Goal: Task Accomplishment & Management: Use online tool/utility

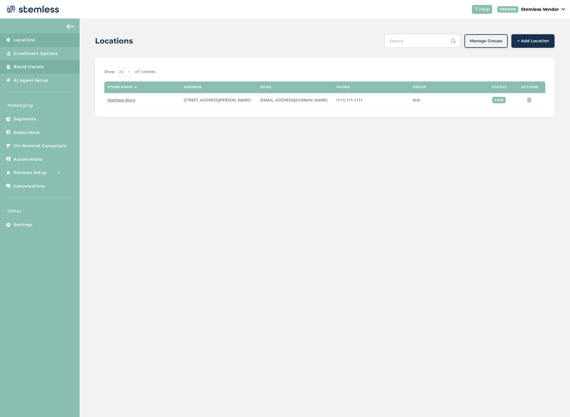
click at [35, 67] on span "Brand Details" at bounding box center [29, 67] width 31 height 6
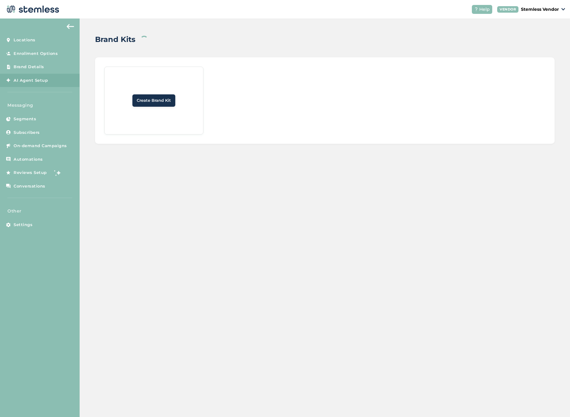
click at [37, 81] on span "AI Agent Setup" at bounding box center [31, 80] width 34 height 6
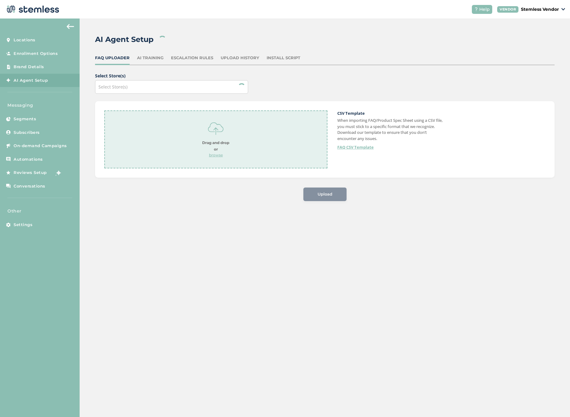
click at [192, 57] on div "Escalation Rules" at bounding box center [192, 58] width 42 height 6
click at [146, 59] on div "AI Training" at bounding box center [150, 58] width 27 height 6
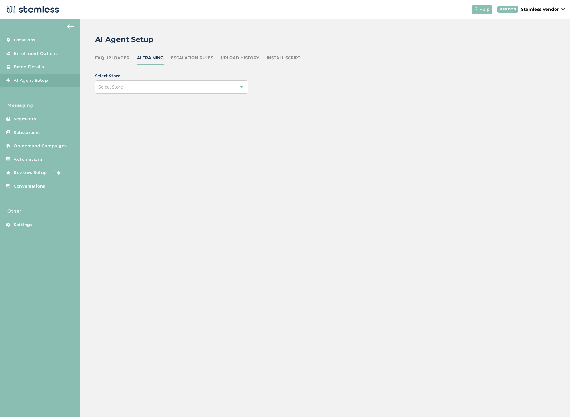
click at [148, 85] on div "Select Store" at bounding box center [171, 87] width 153 height 14
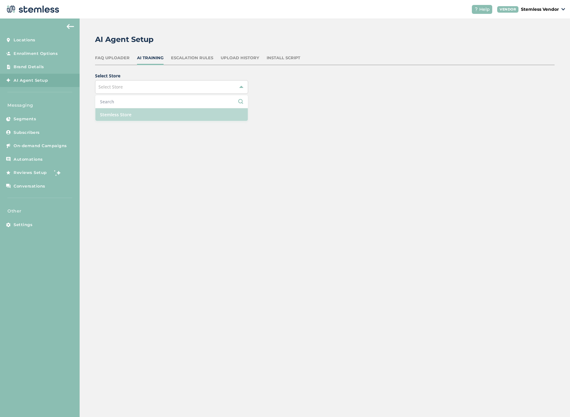
click at [124, 118] on li "Stemless Store" at bounding box center [171, 114] width 152 height 13
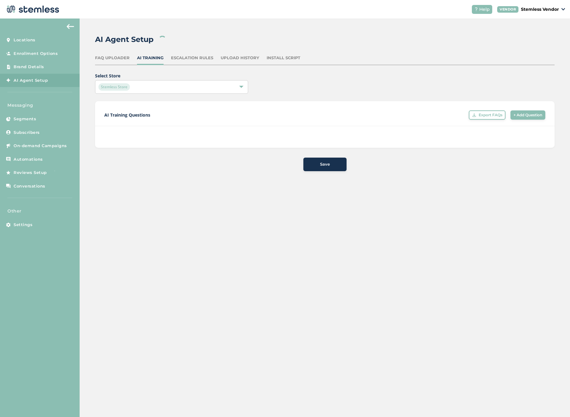
drag, startPoint x: 414, startPoint y: 131, endPoint x: 422, endPoint y: 131, distance: 8.7
click at [414, 131] on div "AI Training Questions Export FAQs Export full FAQs list to bulk edit. + Add Que…" at bounding box center [324, 124] width 459 height 47
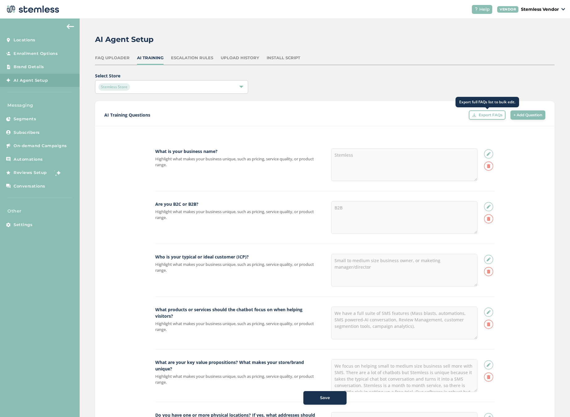
click at [483, 114] on span "Export FAQs" at bounding box center [491, 115] width 24 height 6
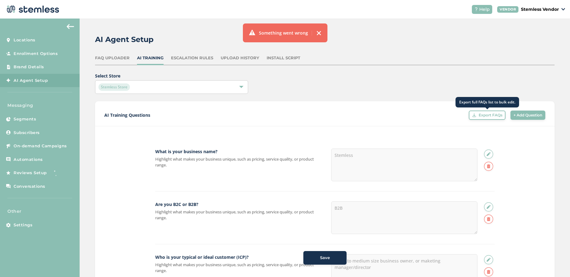
click at [483, 115] on span "Export FAQs" at bounding box center [491, 115] width 24 height 6
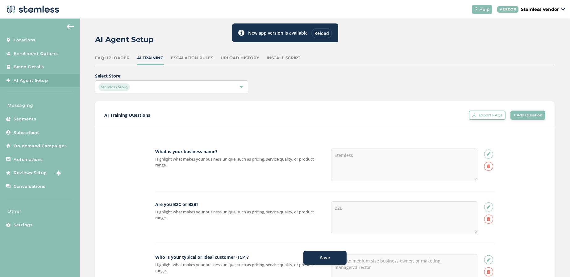
click at [311, 116] on div "AI Training Questions Export FAQs Export full FAQs list to bulk edit. + Add Que…" at bounding box center [324, 118] width 459 height 16
click at [320, 34] on div "Reload" at bounding box center [321, 33] width 21 height 10
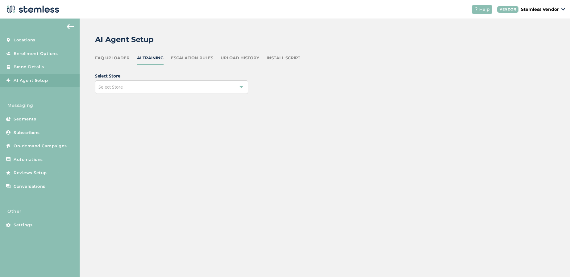
click at [147, 91] on div "Select Store" at bounding box center [171, 87] width 153 height 14
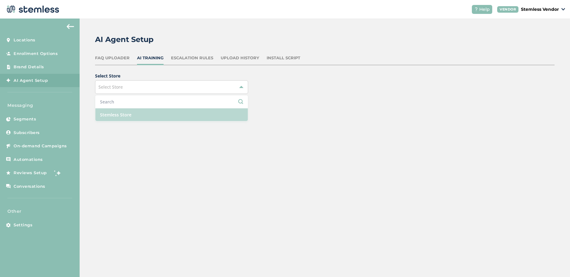
click at [123, 115] on li "Stemless Store" at bounding box center [171, 114] width 152 height 13
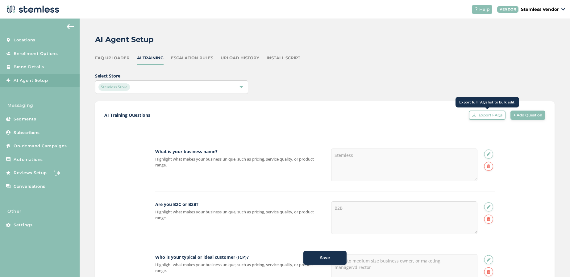
click at [472, 114] on span at bounding box center [474, 115] width 4 height 4
